Goal: Information Seeking & Learning: Learn about a topic

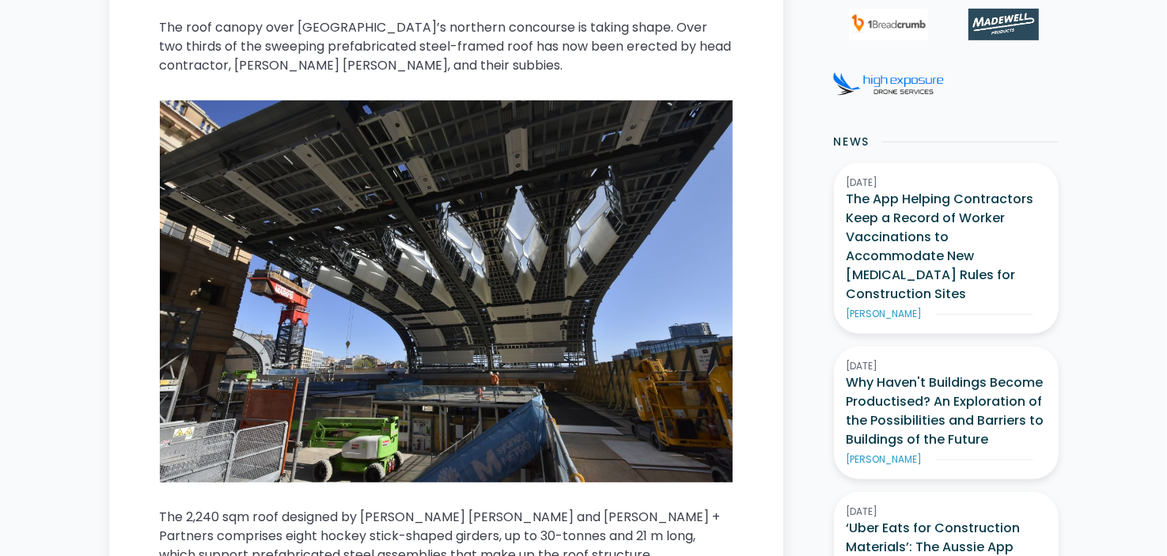
scroll to position [712, 0]
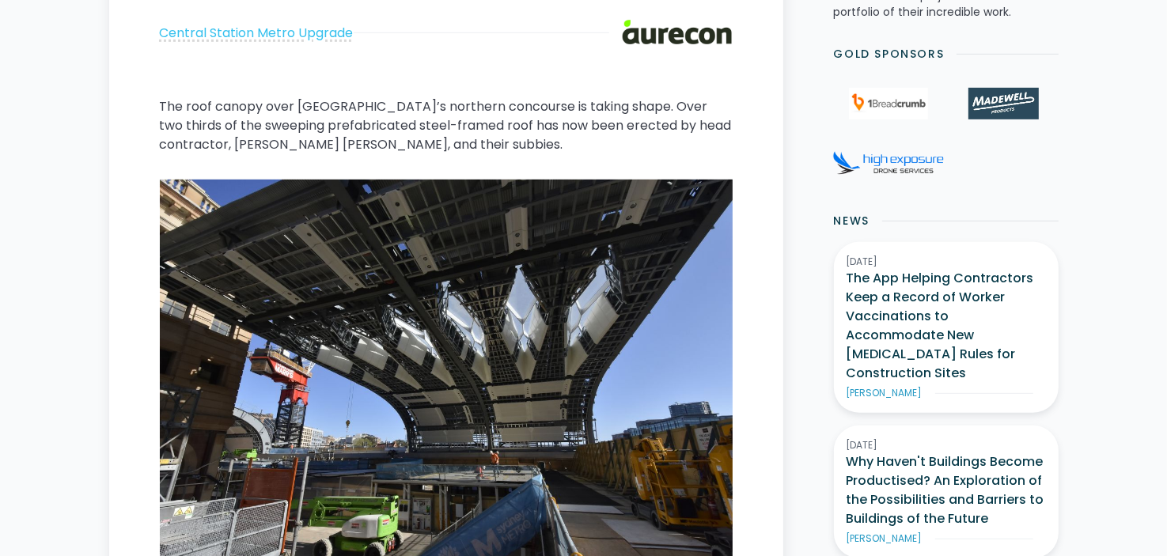
drag, startPoint x: 163, startPoint y: 101, endPoint x: 493, endPoint y: 148, distance: 333.2
click at [493, 148] on p "The roof canopy over [GEOGRAPHIC_DATA]’s northern concourse is taking shape. Ov…" at bounding box center [446, 125] width 573 height 57
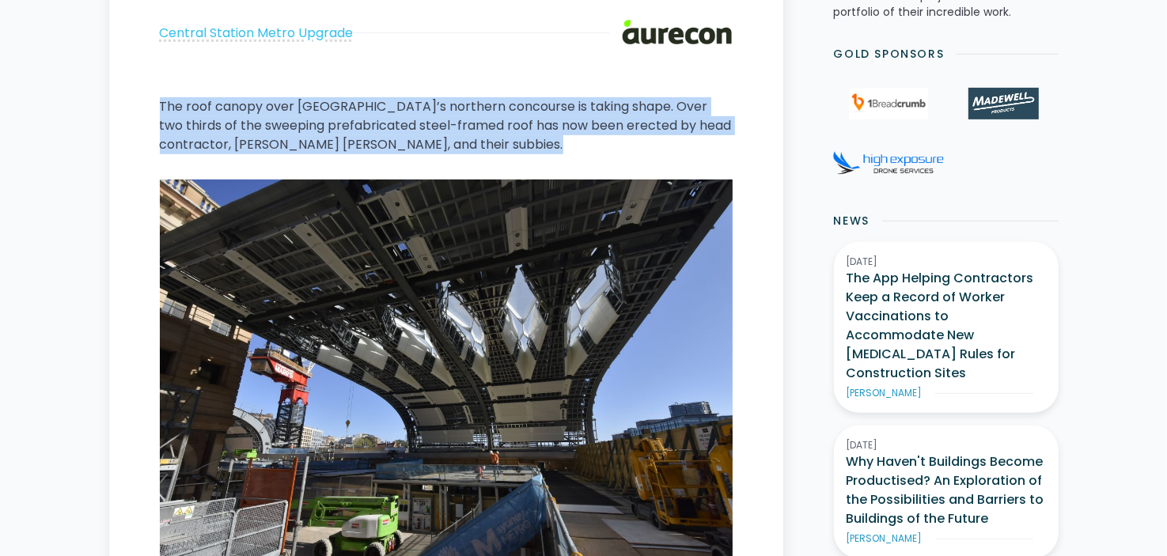
drag, startPoint x: 186, startPoint y: 107, endPoint x: 473, endPoint y: 167, distance: 293.4
click at [164, 80] on button at bounding box center [172, 84] width 25 height 28
click at [494, 233] on img at bounding box center [446, 371] width 573 height 382
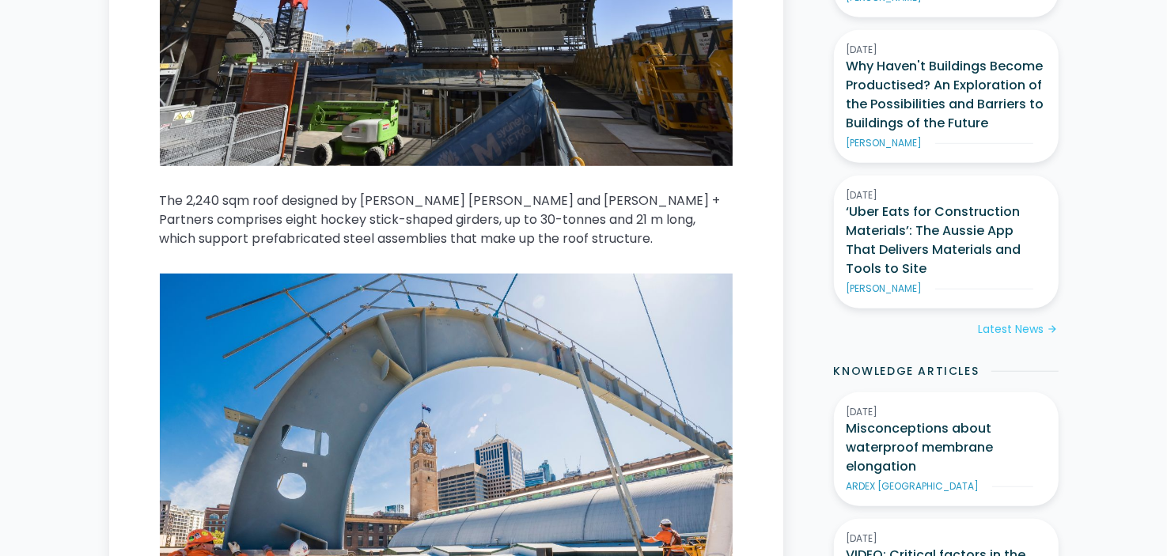
scroll to position [1028, 0]
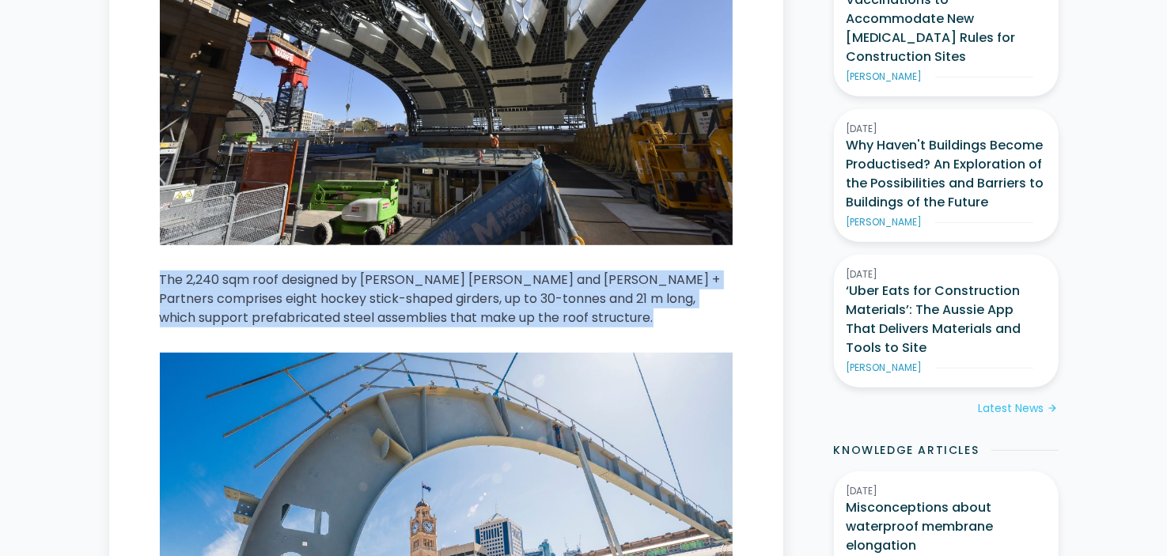
drag, startPoint x: 154, startPoint y: 282, endPoint x: 609, endPoint y: 339, distance: 458.4
click at [170, 254] on button at bounding box center [172, 257] width 25 height 28
click at [483, 324] on p "The 2,240 sqm roof designed by [PERSON_NAME] [PERSON_NAME] and [PERSON_NAME] + …" at bounding box center [446, 299] width 573 height 57
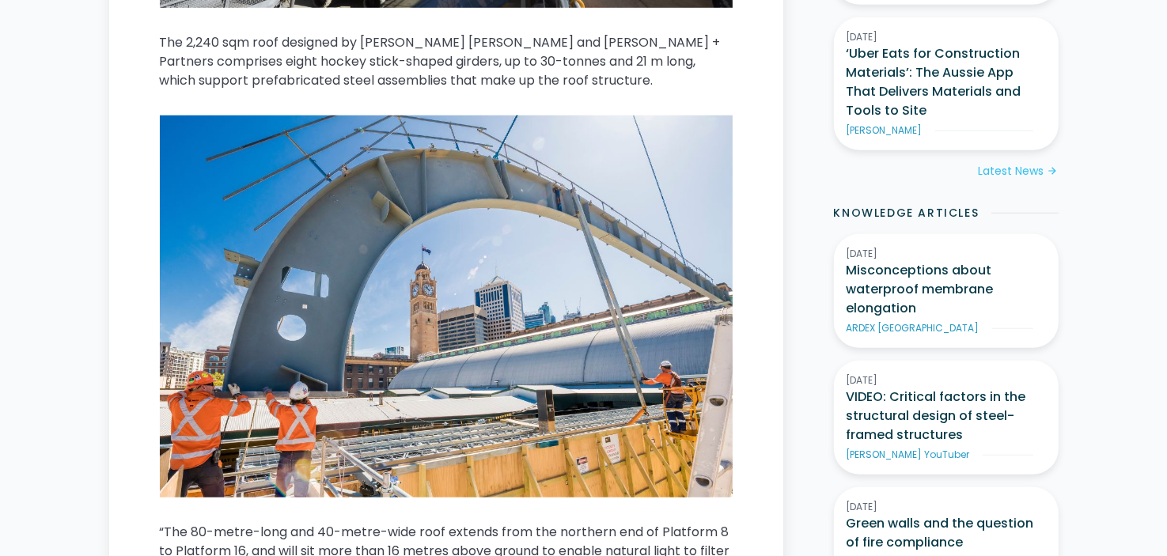
scroll to position [1503, 0]
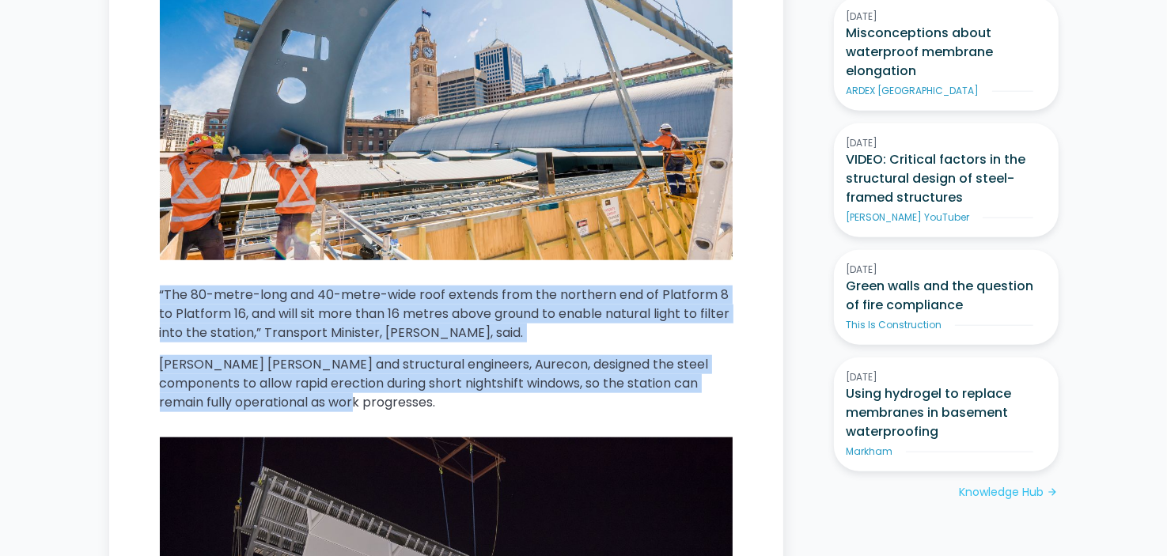
drag, startPoint x: 149, startPoint y: 290, endPoint x: 568, endPoint y: 410, distance: 435.9
copy div "“The 80-metre-long and 40-metre-wide roof extends from the northern end of Plat…"
drag, startPoint x: 154, startPoint y: 293, endPoint x: 330, endPoint y: 407, distance: 209.3
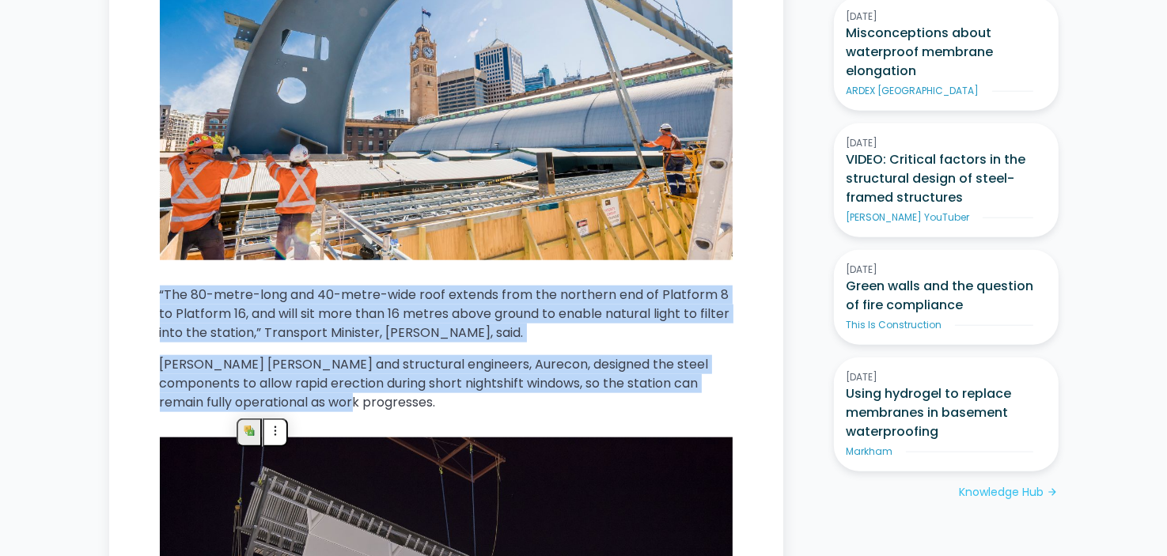
click at [249, 426] on button at bounding box center [249, 432] width 25 height 28
click at [452, 397] on p "[PERSON_NAME] [PERSON_NAME] and structural engineers, Aurecon, designed the ste…" at bounding box center [446, 383] width 573 height 57
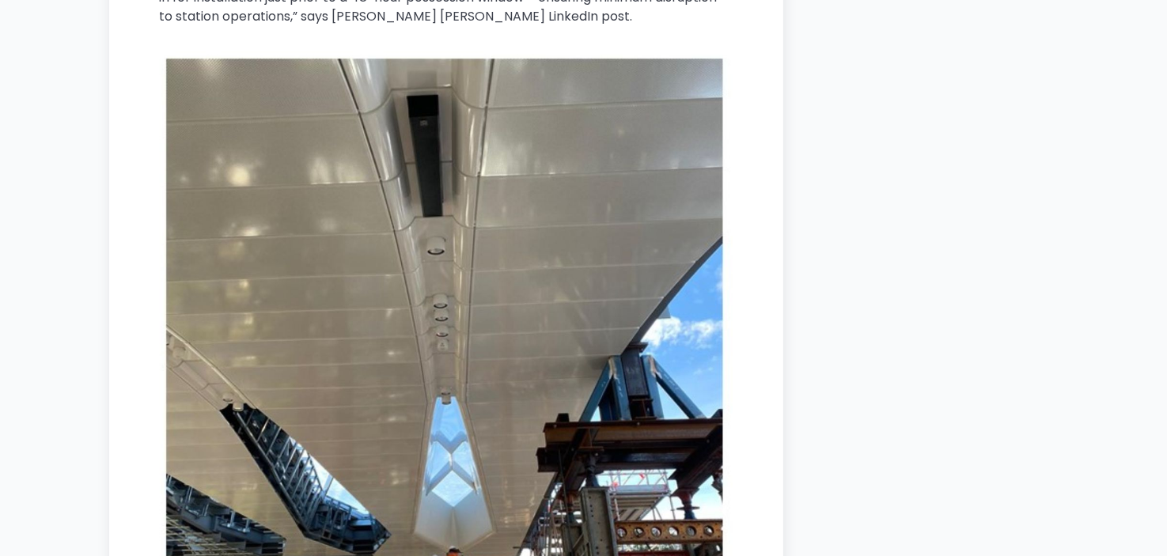
scroll to position [2215, 0]
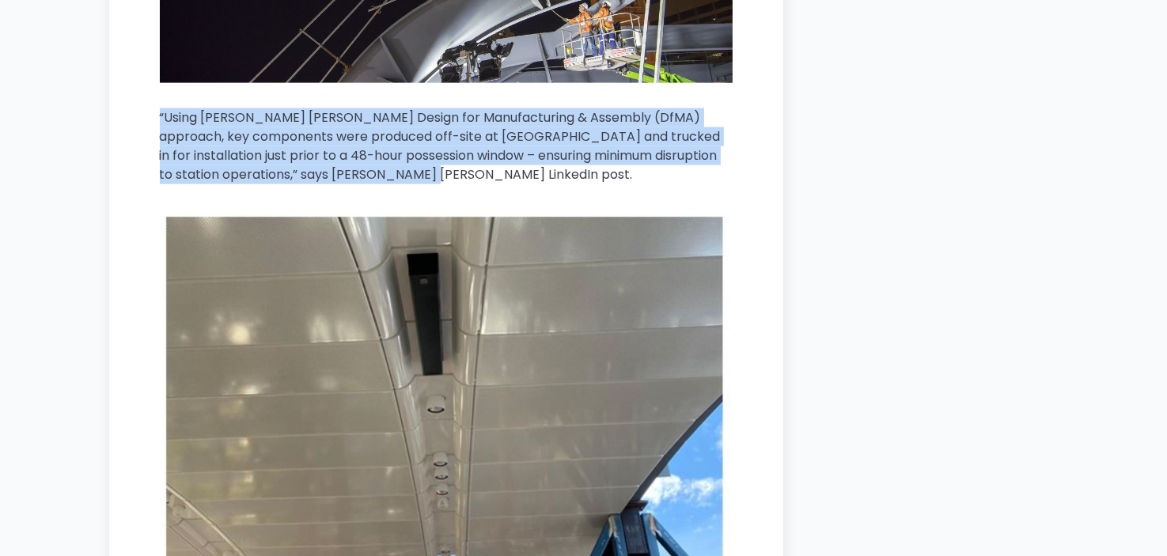
drag, startPoint x: 145, startPoint y: 89, endPoint x: 389, endPoint y: 171, distance: 257.9
click at [306, 201] on button at bounding box center [317, 205] width 25 height 28
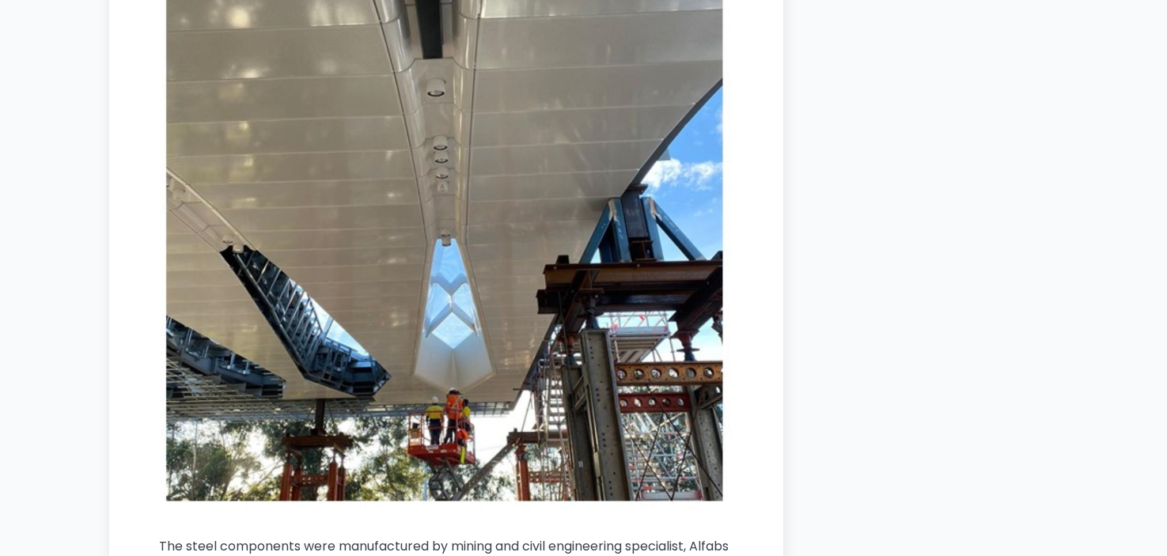
scroll to position [2769, 0]
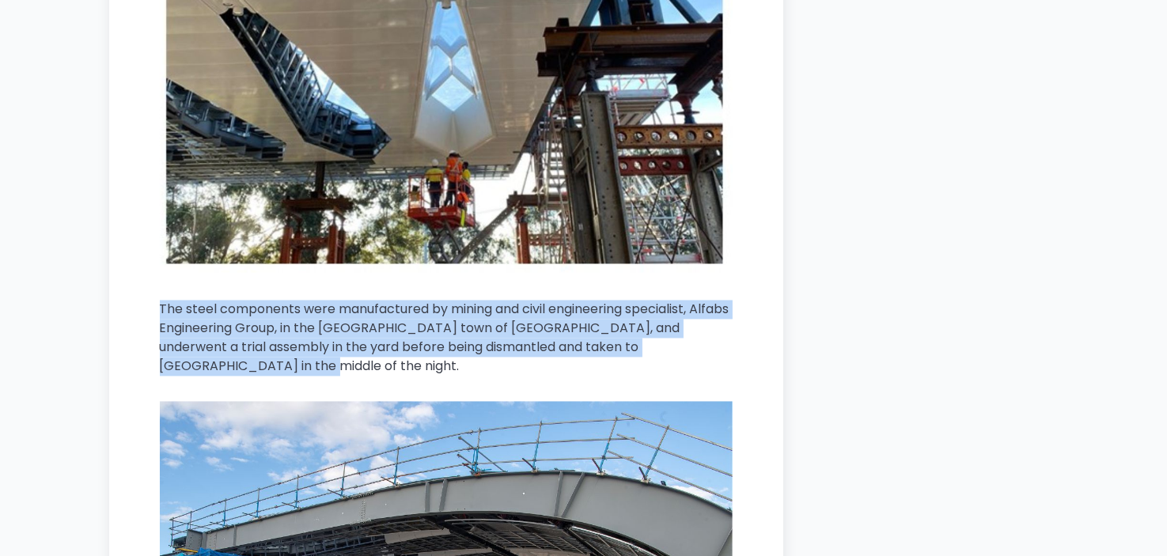
drag, startPoint x: 142, startPoint y: 320, endPoint x: 218, endPoint y: 369, distance: 90.2
click at [218, 369] on p "The steel components were manufactured by mining and civil engineering speciali…" at bounding box center [446, 339] width 573 height 76
drag, startPoint x: 158, startPoint y: 309, endPoint x: 215, endPoint y: 375, distance: 87.5
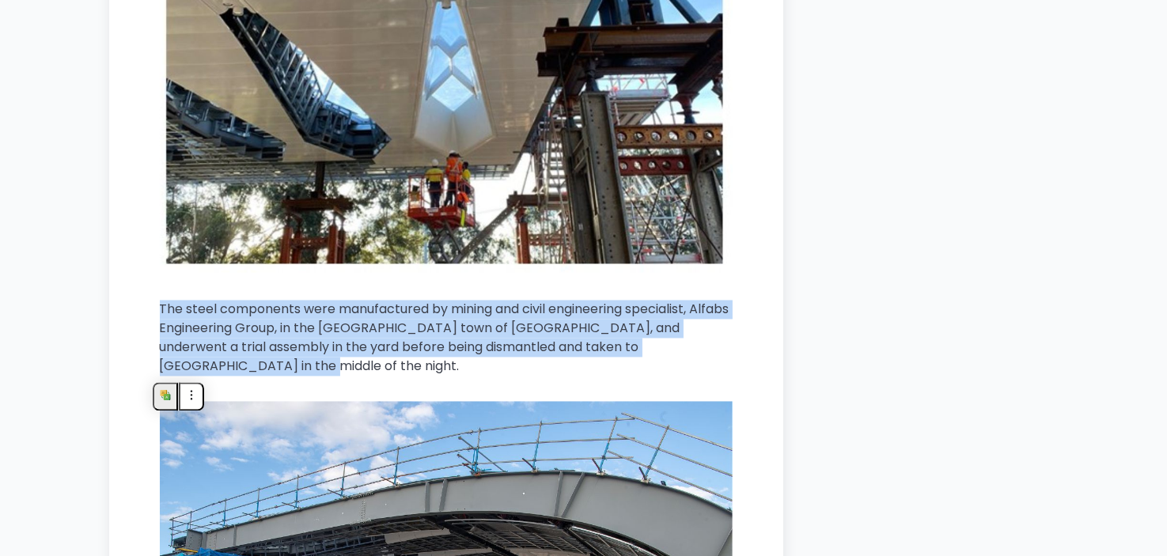
click at [157, 383] on button at bounding box center [165, 397] width 25 height 28
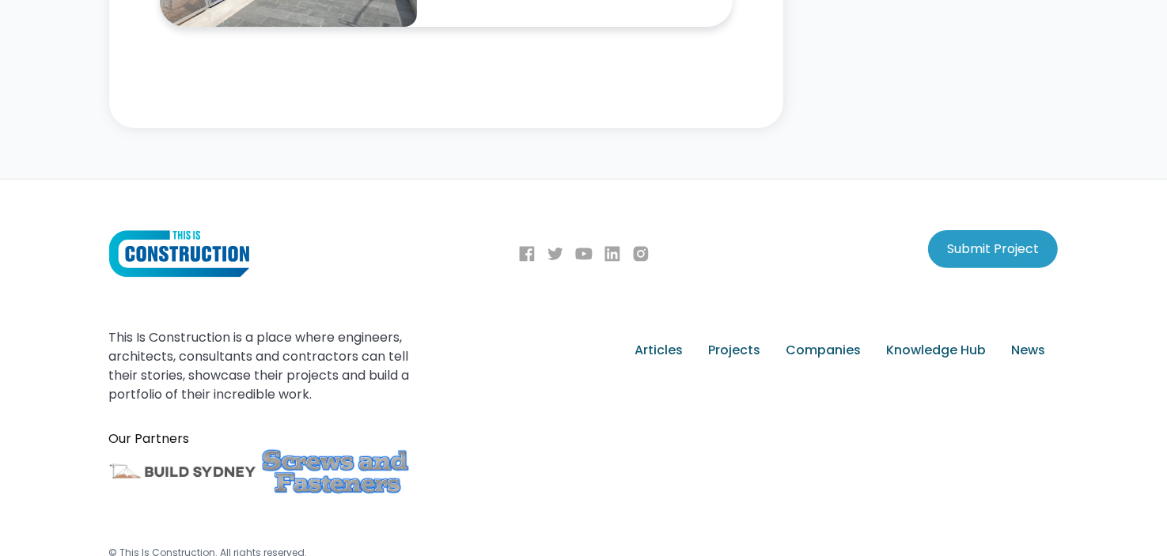
scroll to position [6177, 0]
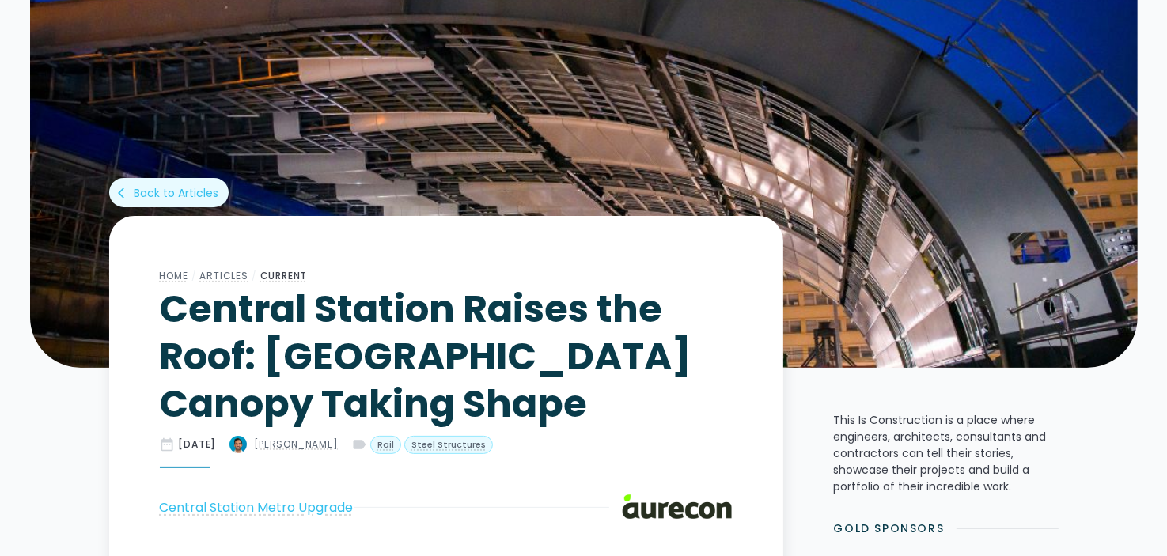
scroll to position [316, 0]
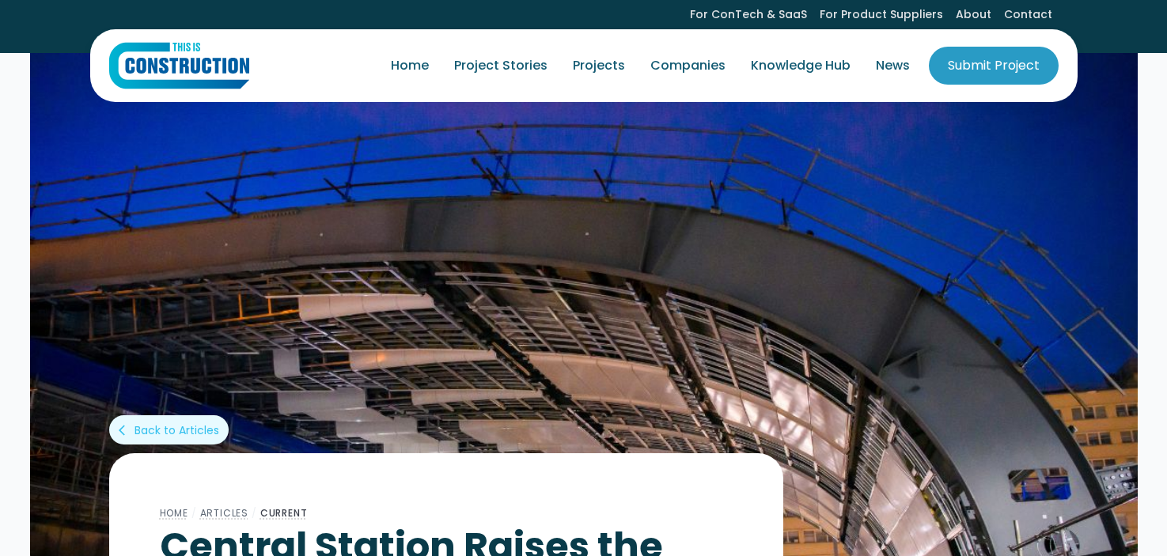
scroll to position [237, 0]
